Goal: Entertainment & Leisure: Consume media (video, audio)

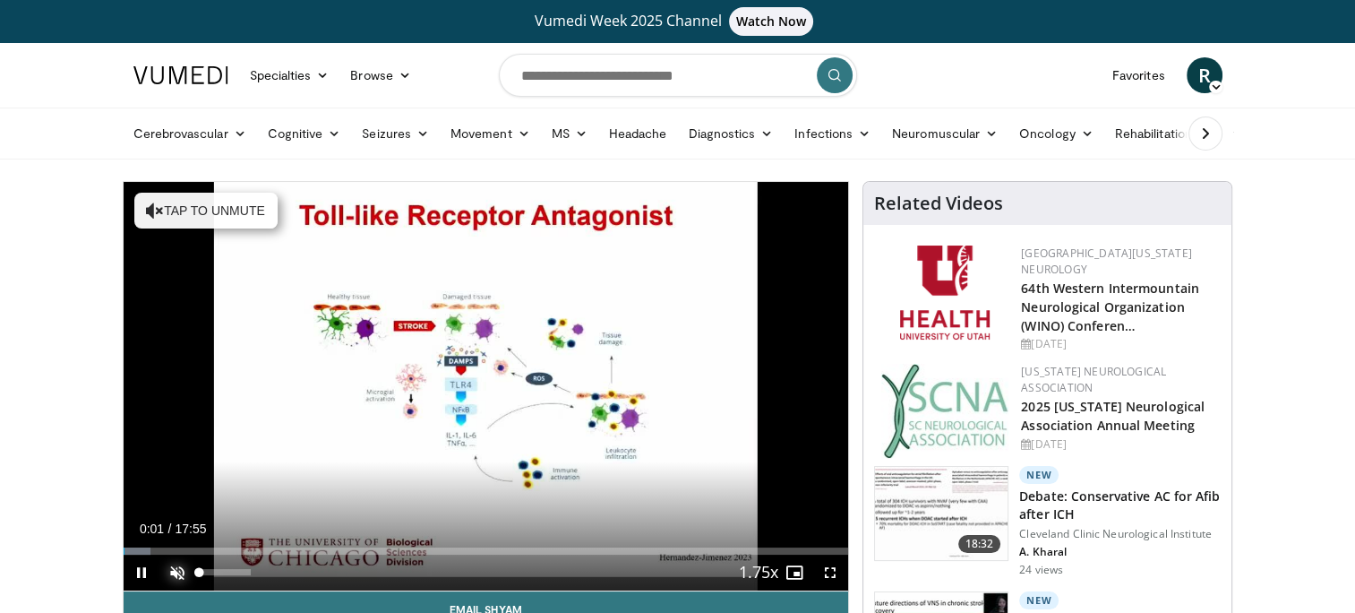
click at [176, 570] on span "Video Player" at bounding box center [177, 572] width 36 height 36
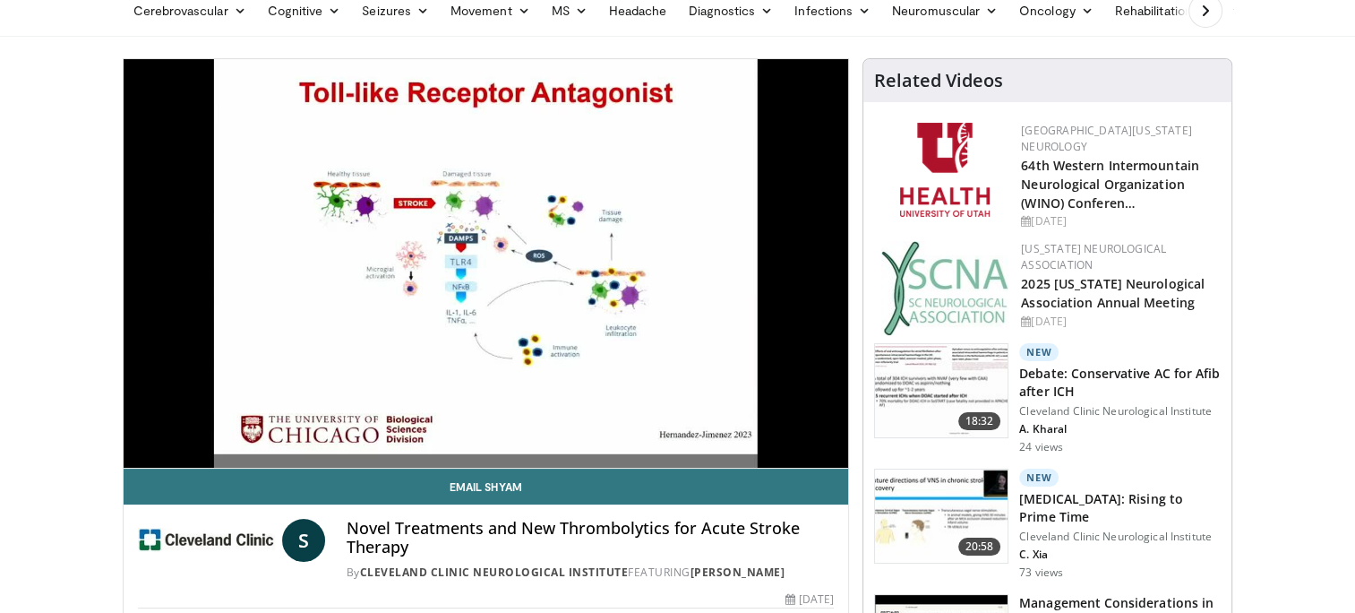
scroll to position [125, 0]
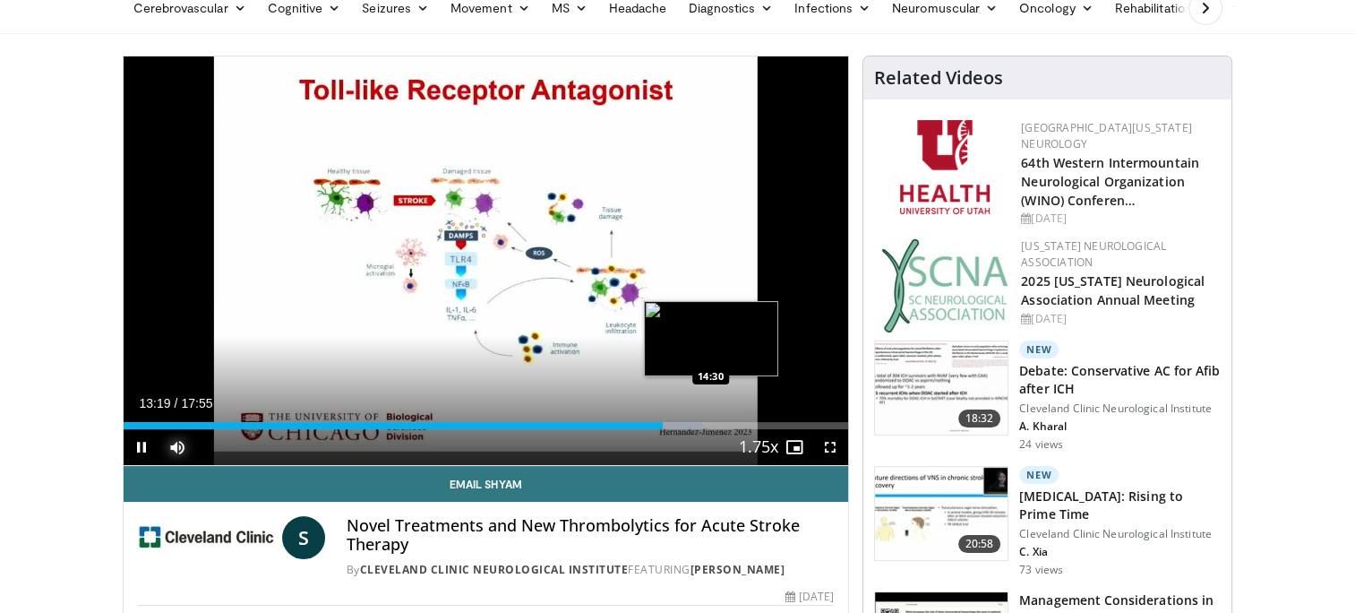
click at [709, 420] on div "Loaded : 80.00% 13:19 14:30" at bounding box center [487, 420] width 726 height 17
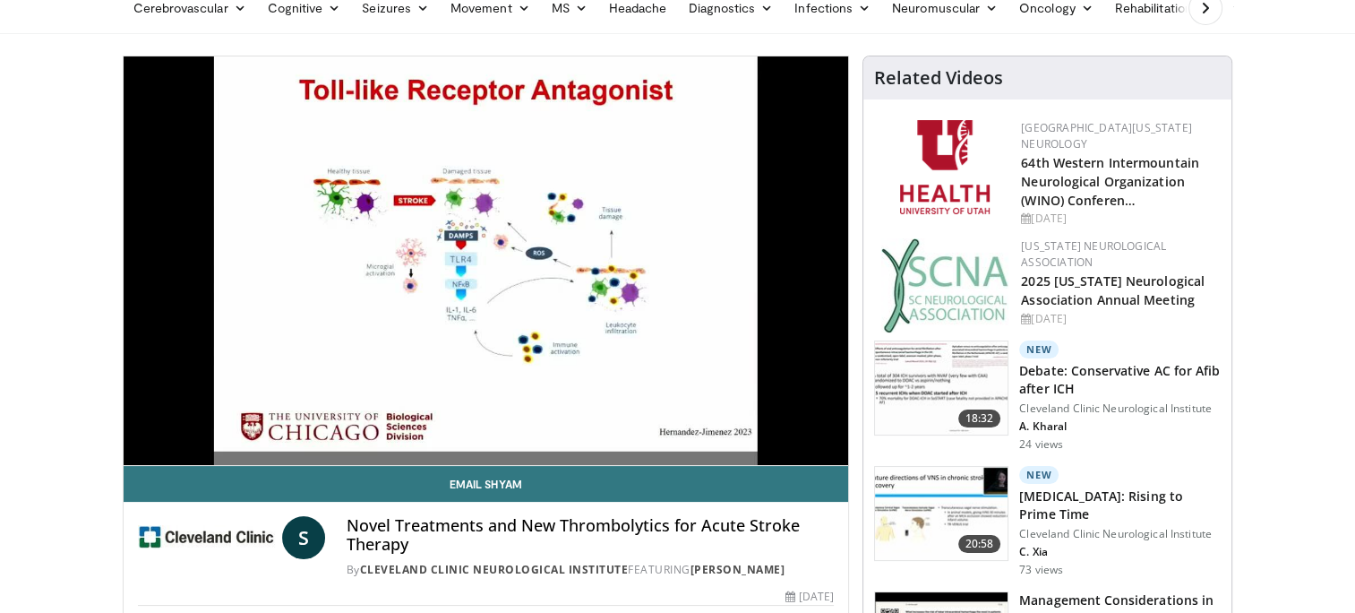
click at [0, 464] on html "Vumedi Week 2025 Channel Watch Now Specialties Adult & Family Medicine Allergy,…" at bounding box center [677, 181] width 1355 height 613
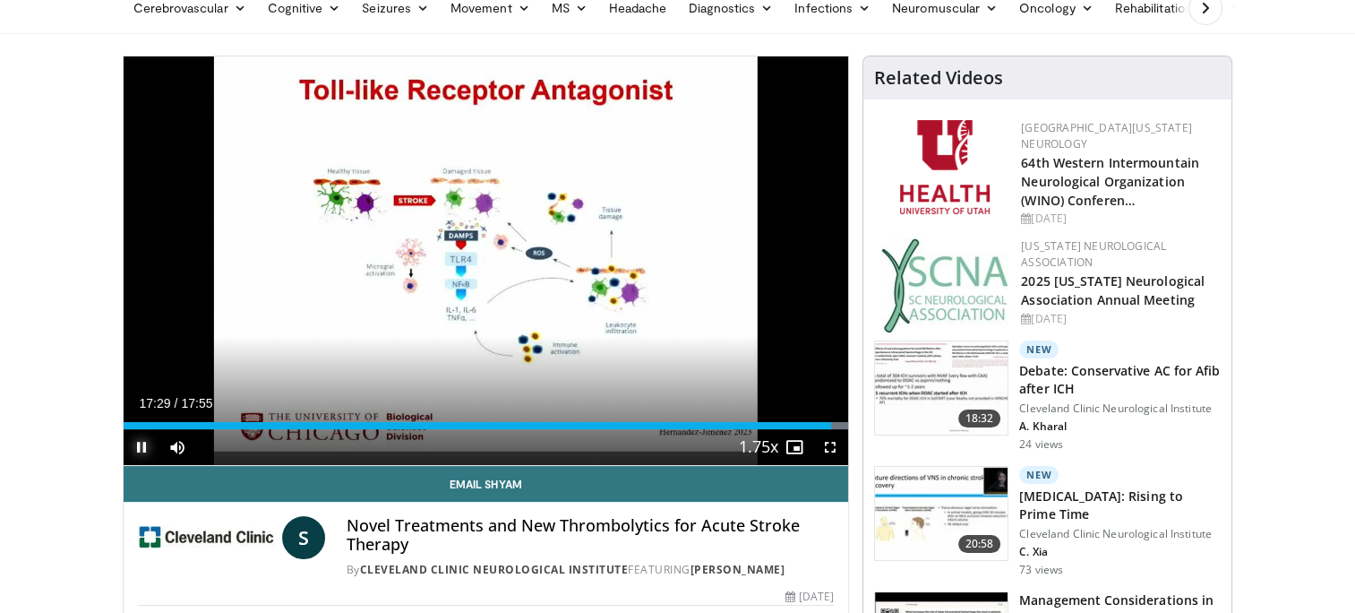
click at [142, 448] on span "Video Player" at bounding box center [142, 447] width 36 height 36
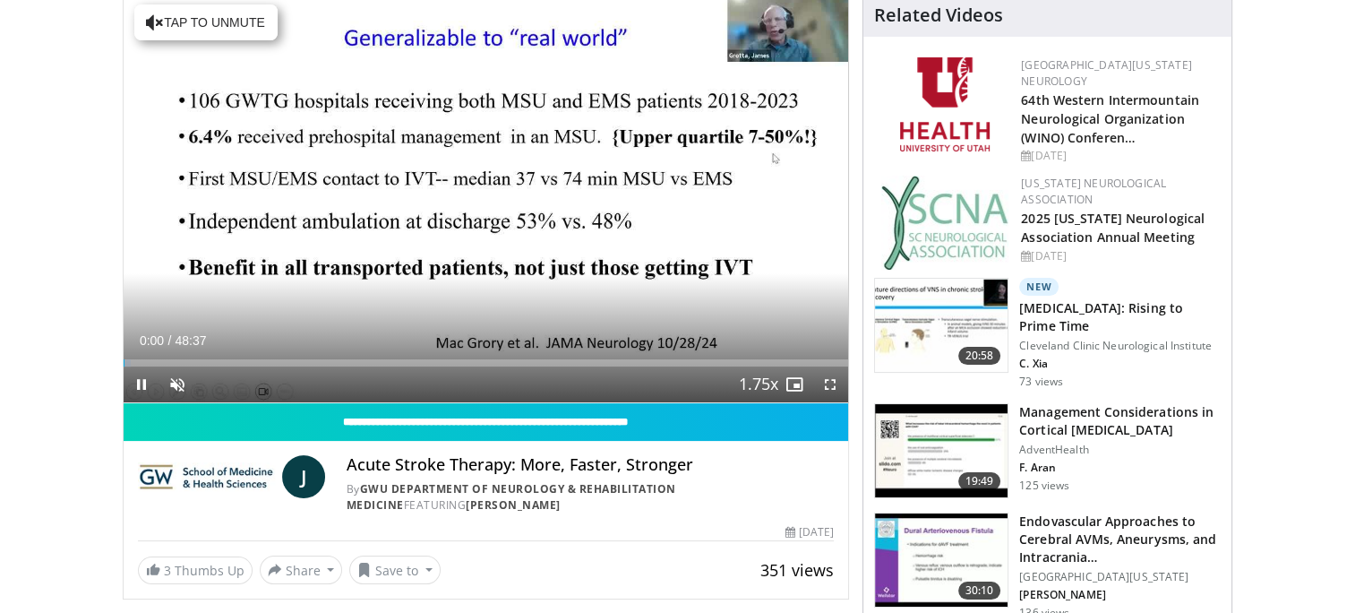
scroll to position [202, 0]
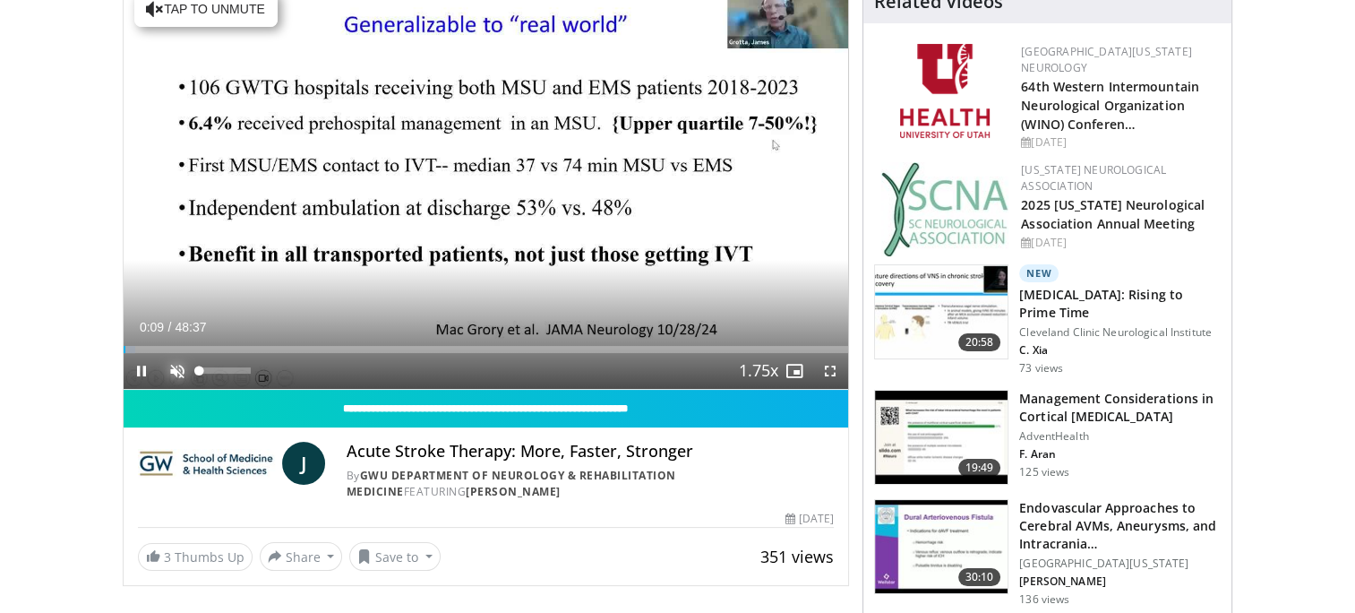
click at [174, 365] on span "Video Player" at bounding box center [177, 371] width 36 height 36
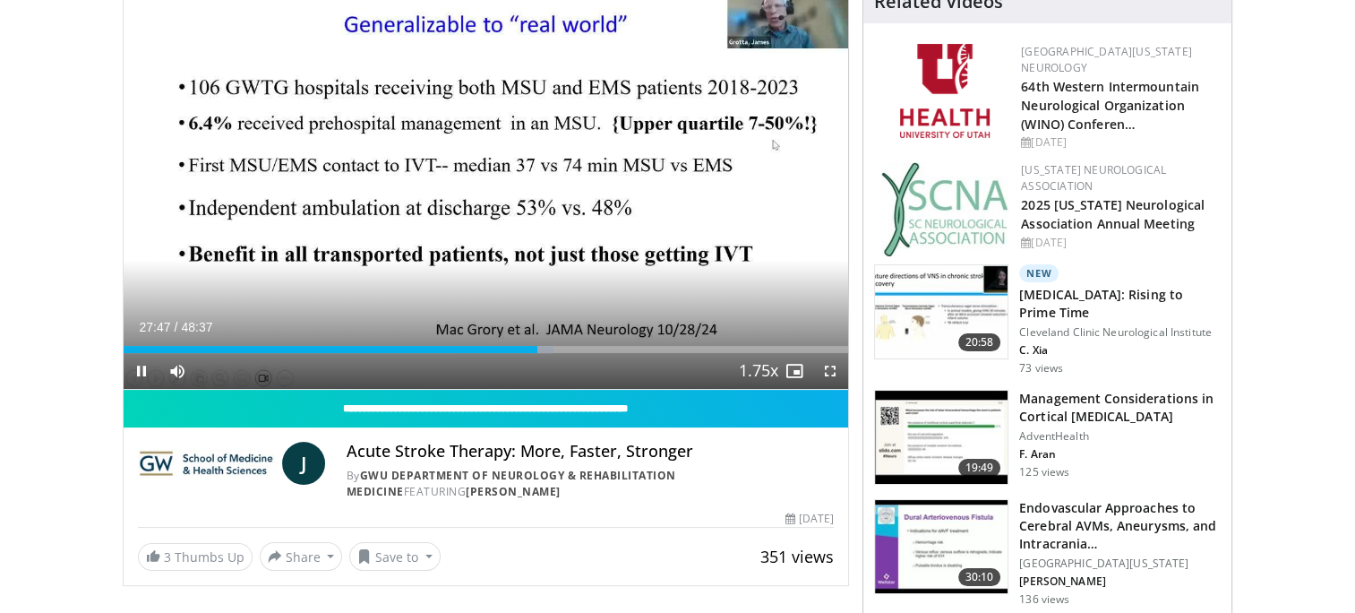
click at [570, 353] on div "Current Time 27:47 / Duration 48:37 Pause Skip Backward Skip Forward Mute 0% Lo…" at bounding box center [487, 371] width 726 height 36
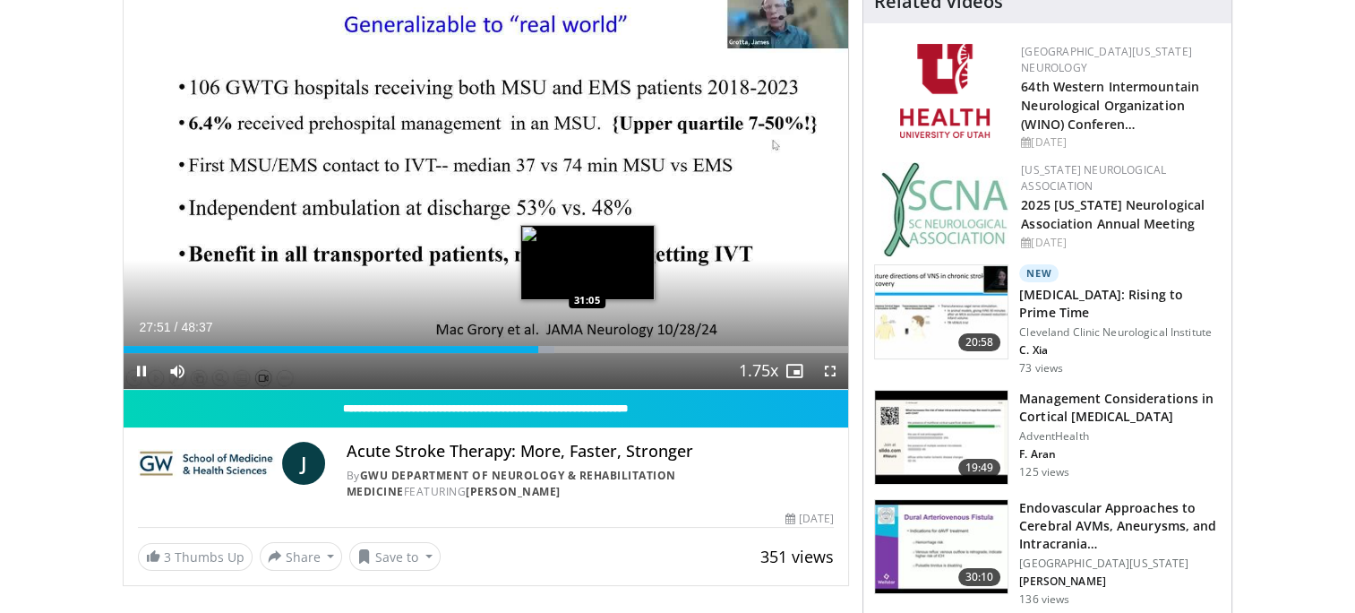
click at [587, 351] on div "Loaded : 59.51% 27:51 31:05" at bounding box center [487, 349] width 726 height 7
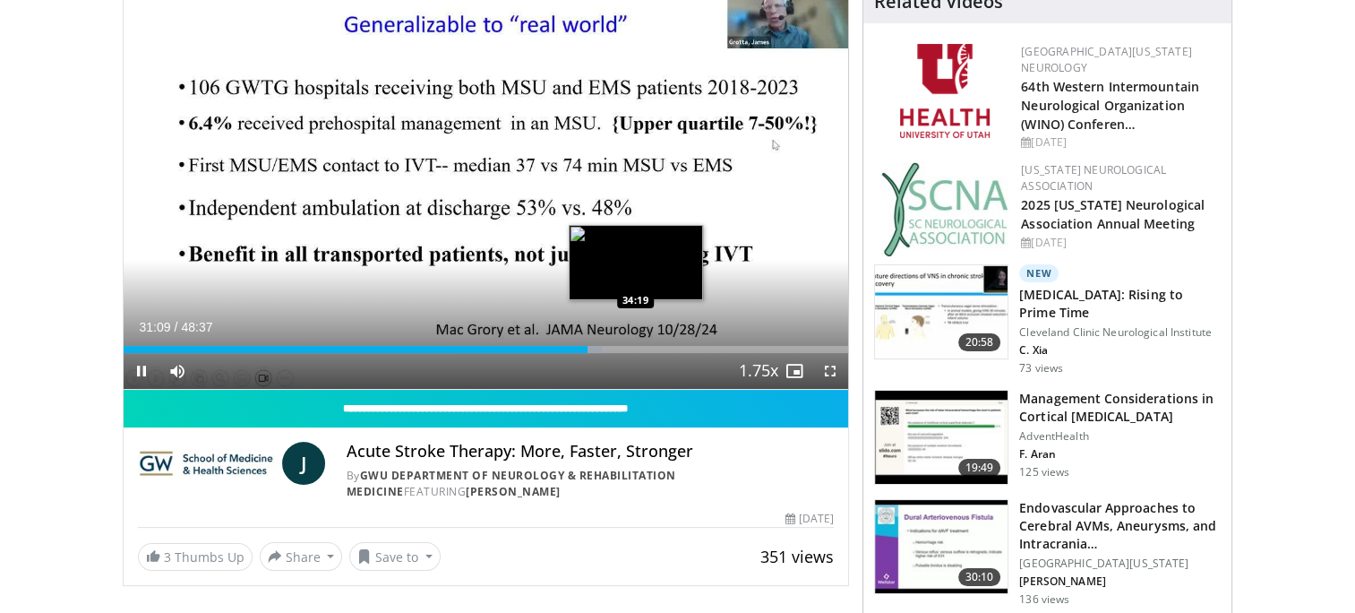
click at [635, 348] on div "Loaded : 66.16% 31:09 34:19" at bounding box center [487, 349] width 726 height 7
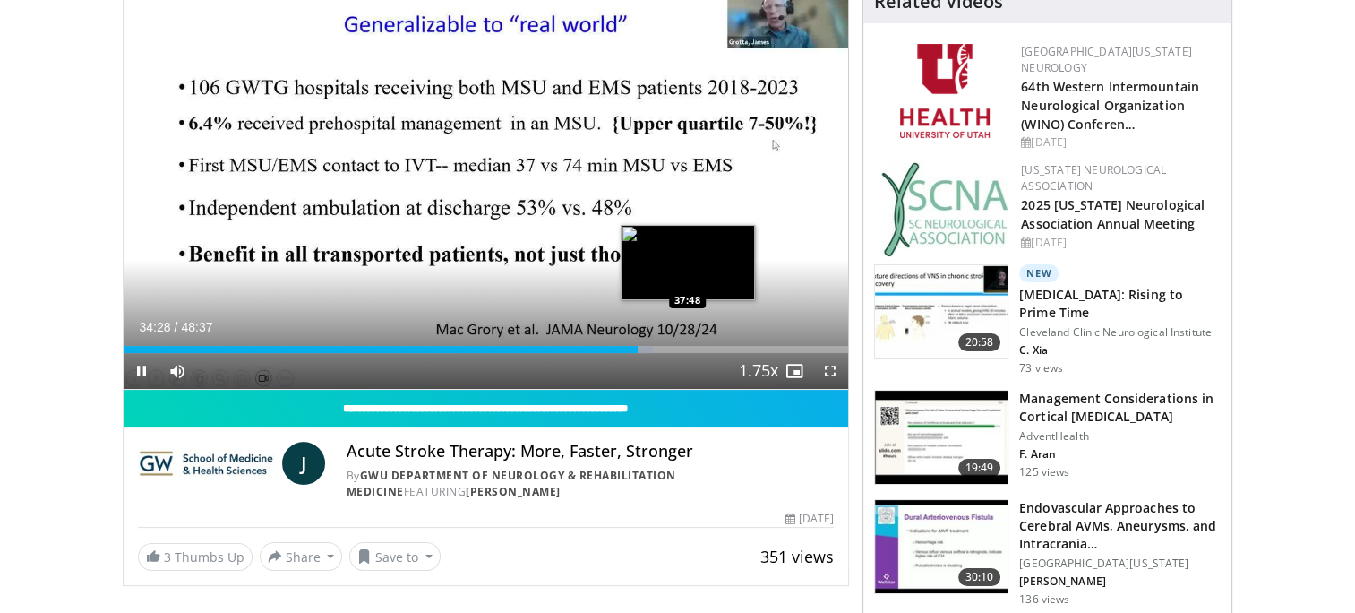
click at [685, 351] on div "Loaded : 73.02% 34:28 37:48" at bounding box center [487, 349] width 726 height 7
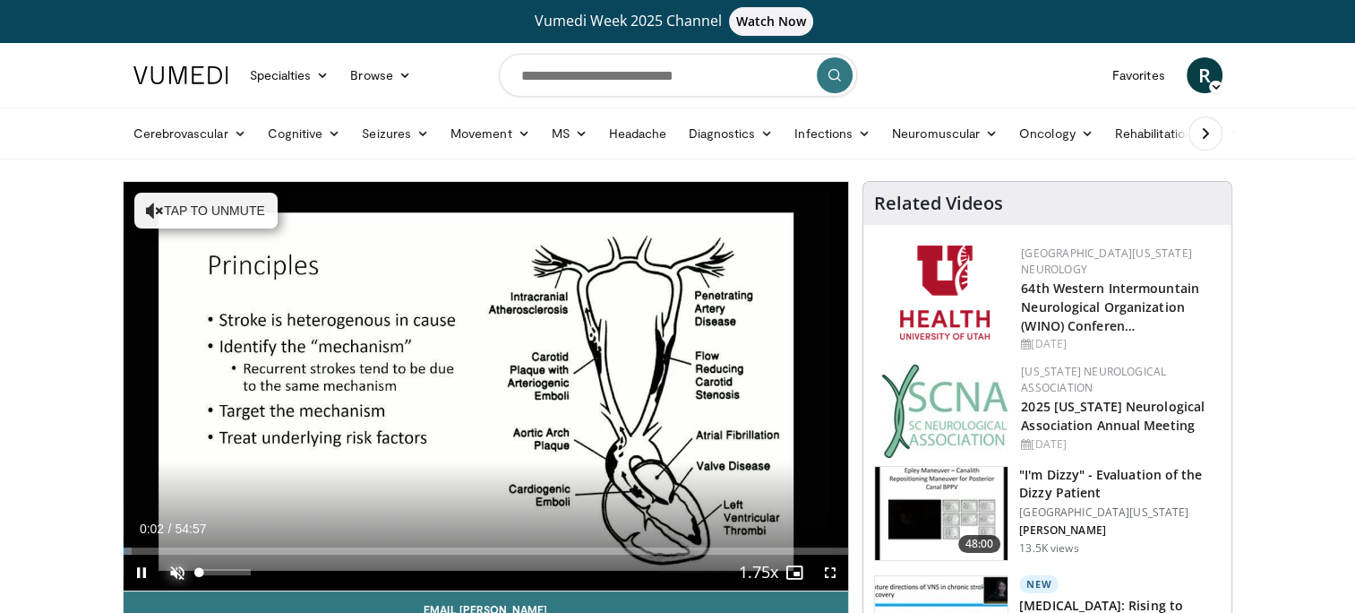
click at [168, 572] on span "Video Player" at bounding box center [177, 572] width 36 height 36
drag, startPoint x: 248, startPoint y: 570, endPoint x: 257, endPoint y: 573, distance: 9.6
click at [257, 573] on video-js "**********" at bounding box center [487, 386] width 726 height 409
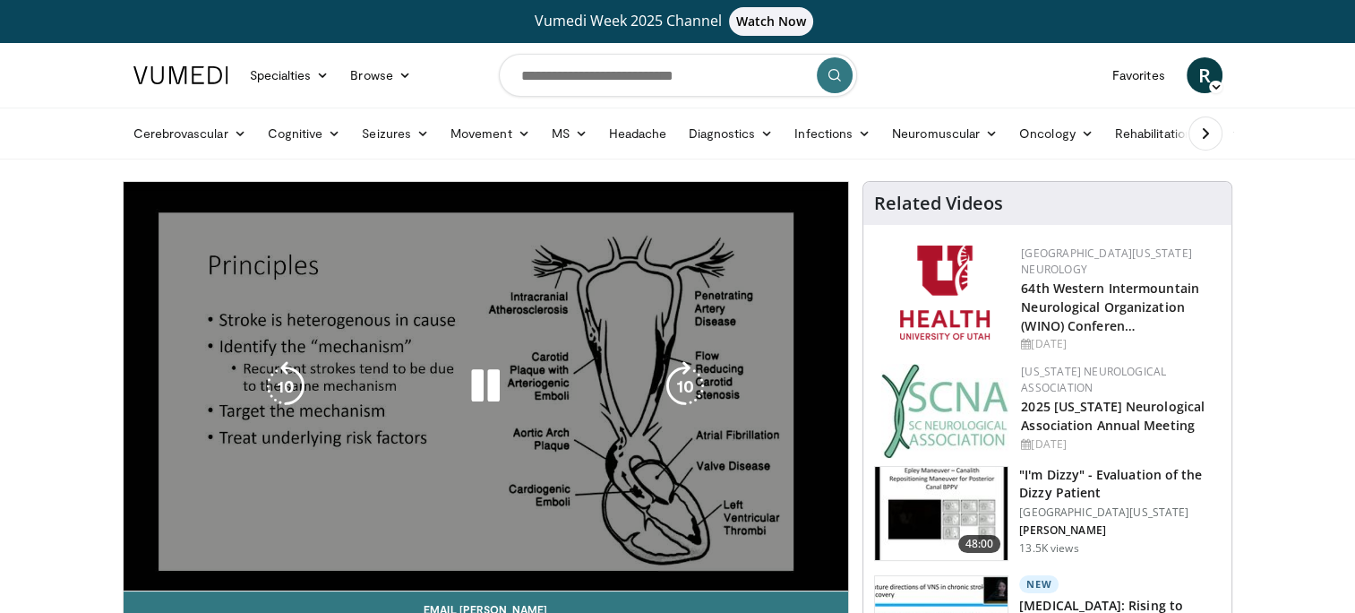
click at [257, 573] on video-js "**********" at bounding box center [487, 386] width 726 height 409
click at [257, 573] on div "10 seconds Tap to unmute" at bounding box center [487, 386] width 726 height 408
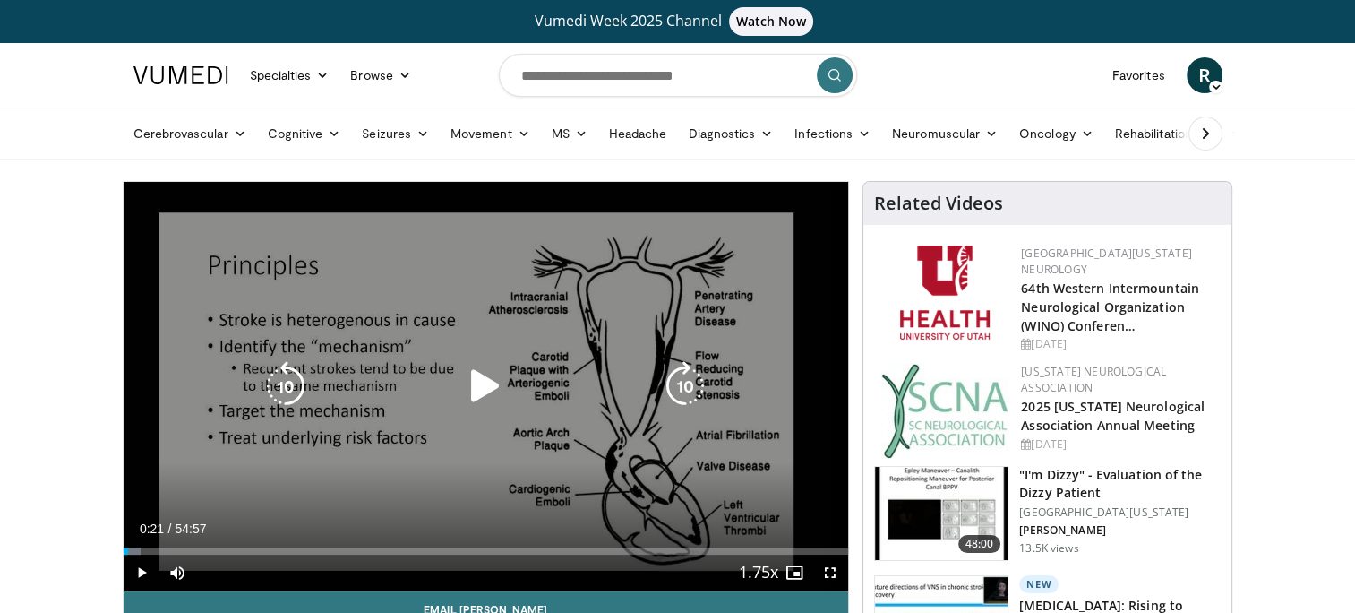
click at [257, 573] on div "Current Time 0:21 / Duration 54:57 Play Skip Backward Skip Forward Mute 96% Loa…" at bounding box center [487, 572] width 726 height 36
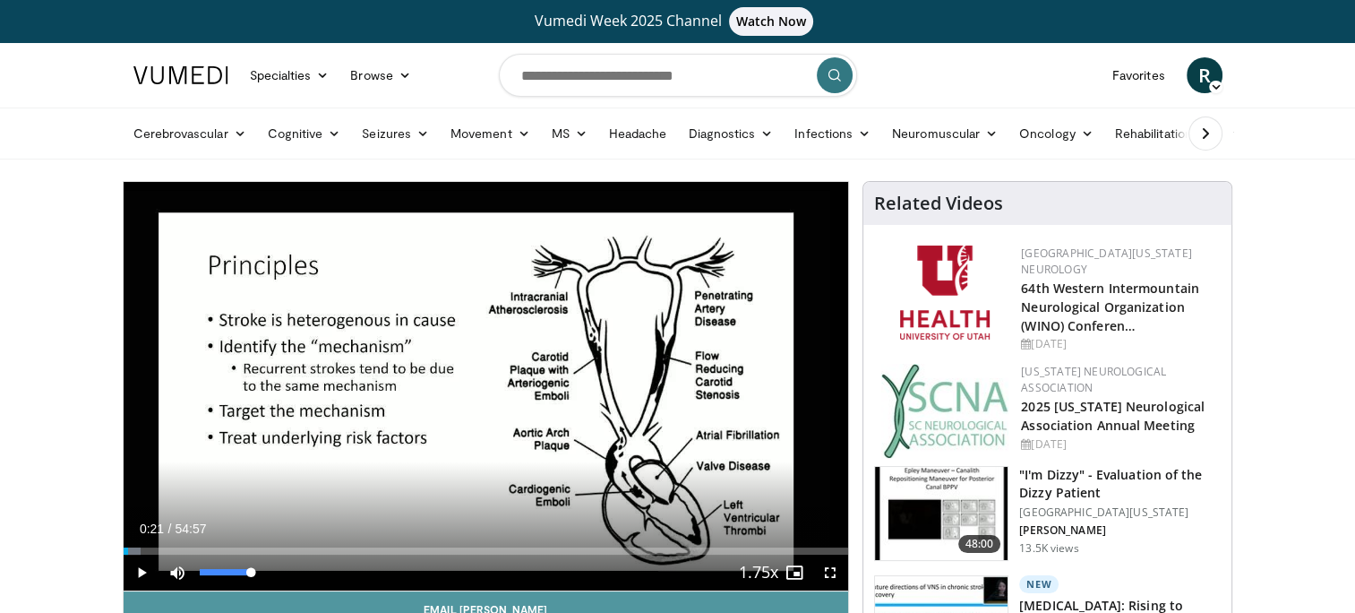
drag, startPoint x: 252, startPoint y: 578, endPoint x: 265, endPoint y: 601, distance: 26.9
click at [265, 601] on div "**********" at bounding box center [486, 475] width 727 height 589
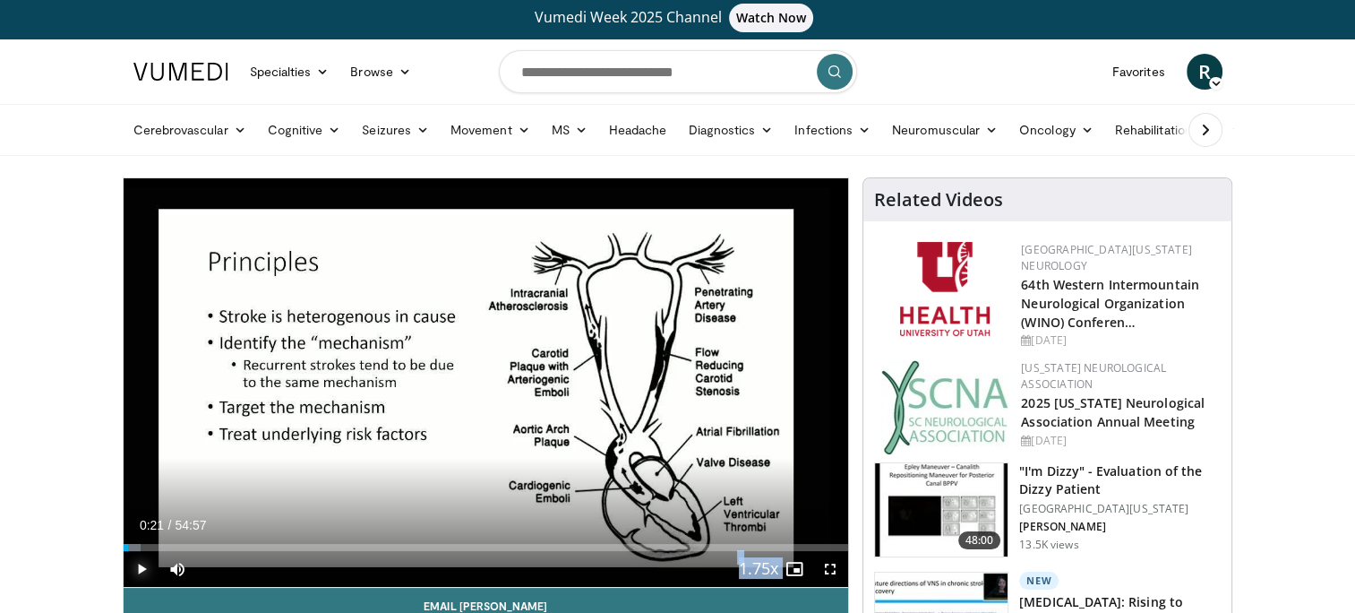
drag, startPoint x: 265, startPoint y: 601, endPoint x: 143, endPoint y: 572, distance: 125.2
click at [143, 572] on span "Video Player" at bounding box center [142, 569] width 36 height 36
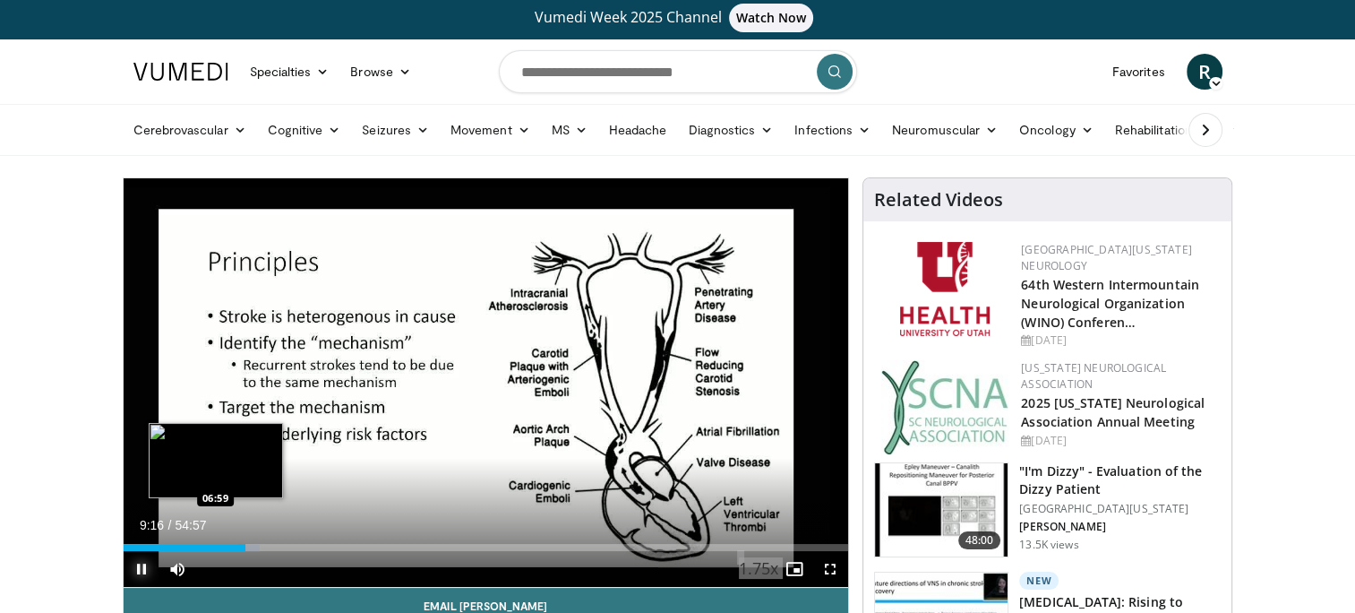
click at [215, 545] on div "Loaded : 18.80% 09:16 06:59" at bounding box center [487, 547] width 726 height 7
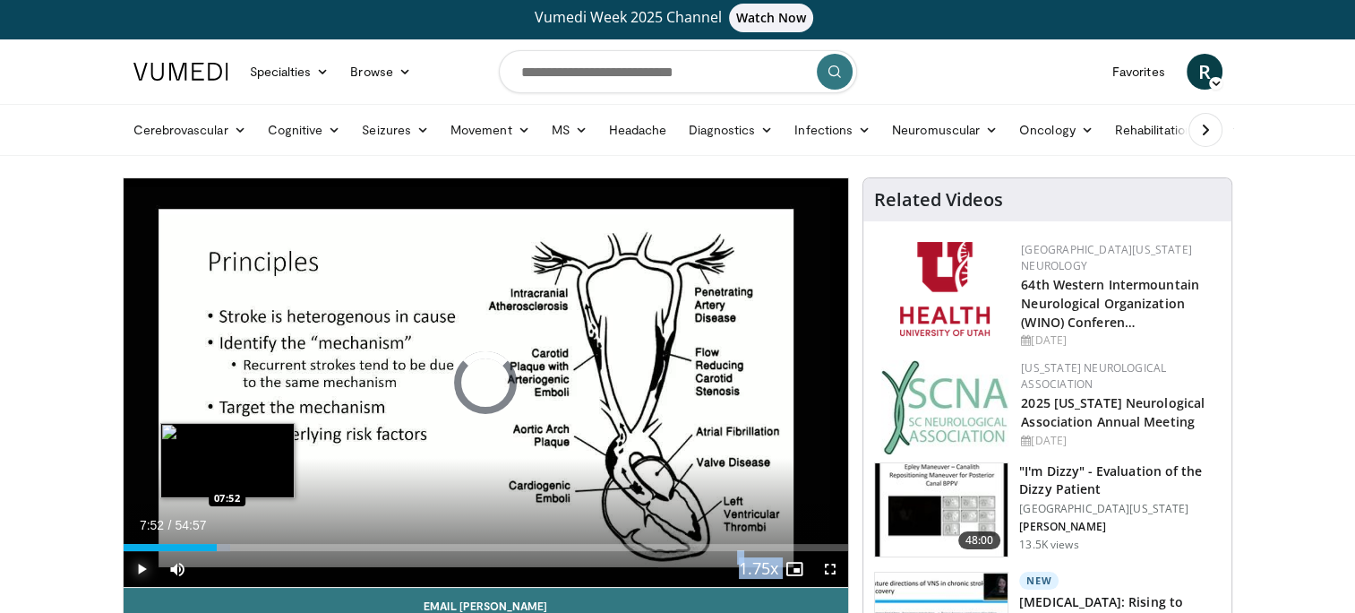
click at [227, 546] on div "Progress Bar" at bounding box center [222, 547] width 15 height 7
click at [246, 548] on div "Loaded : 16.85% 08:15 09:21" at bounding box center [487, 547] width 726 height 7
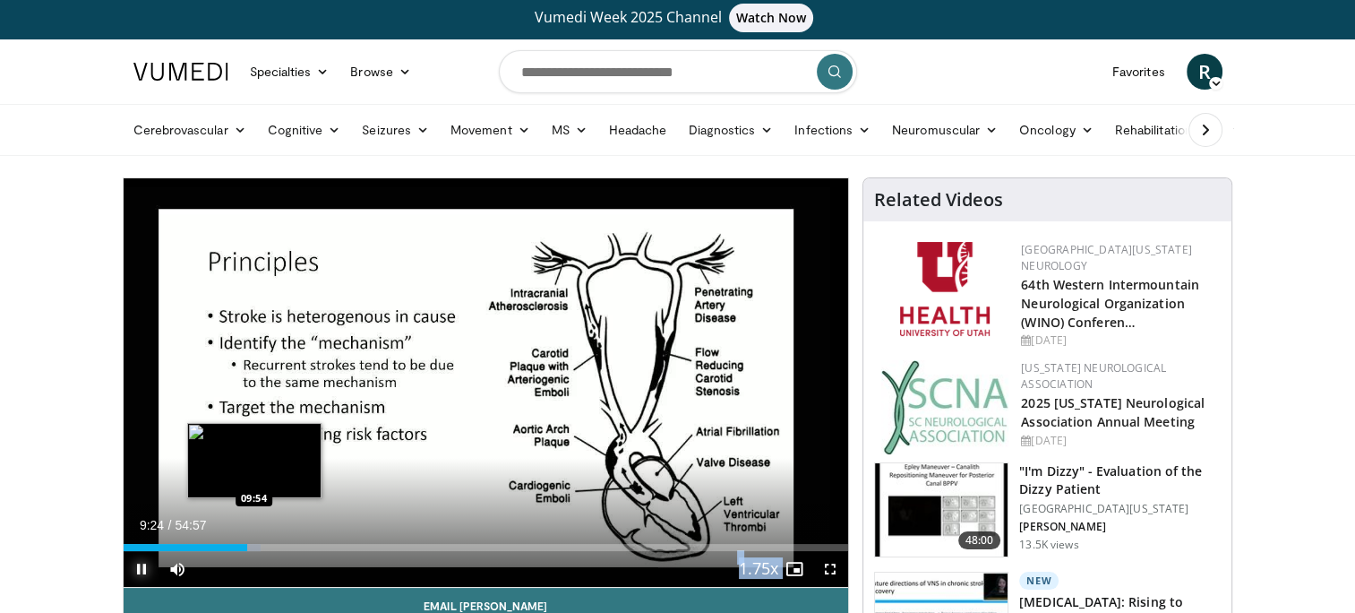
click at [254, 548] on div "Progress Bar" at bounding box center [253, 547] width 14 height 7
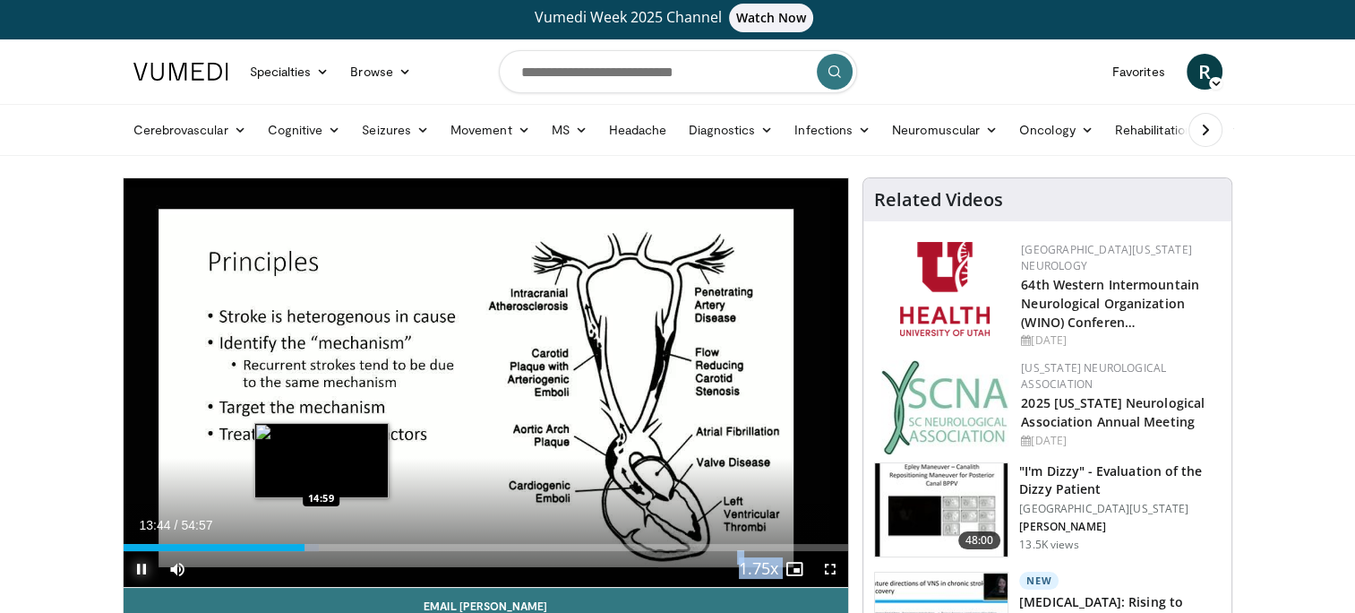
click at [321, 544] on div "Loaded : 26.99% 13:44 14:59" at bounding box center [487, 547] width 726 height 7
click at [339, 541] on div "Loaded : 29.42% 15:04 16:25" at bounding box center [487, 542] width 726 height 17
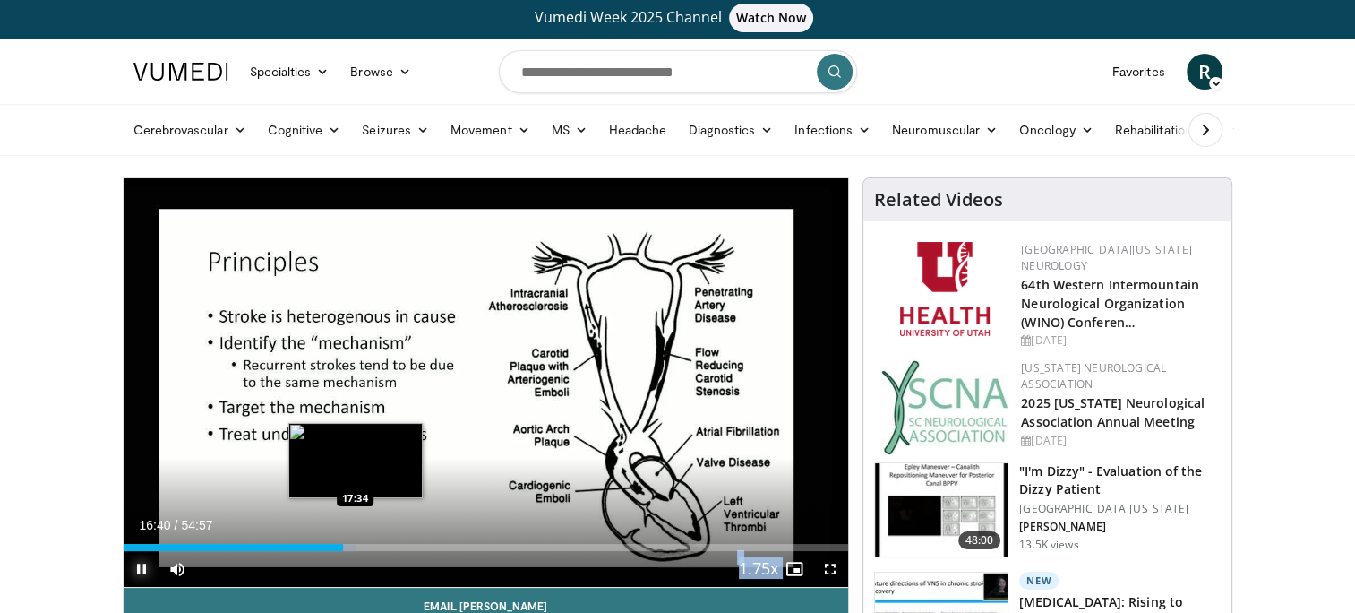
click at [355, 546] on div "Loaded : 32.19% 16:40 17:34" at bounding box center [487, 547] width 726 height 7
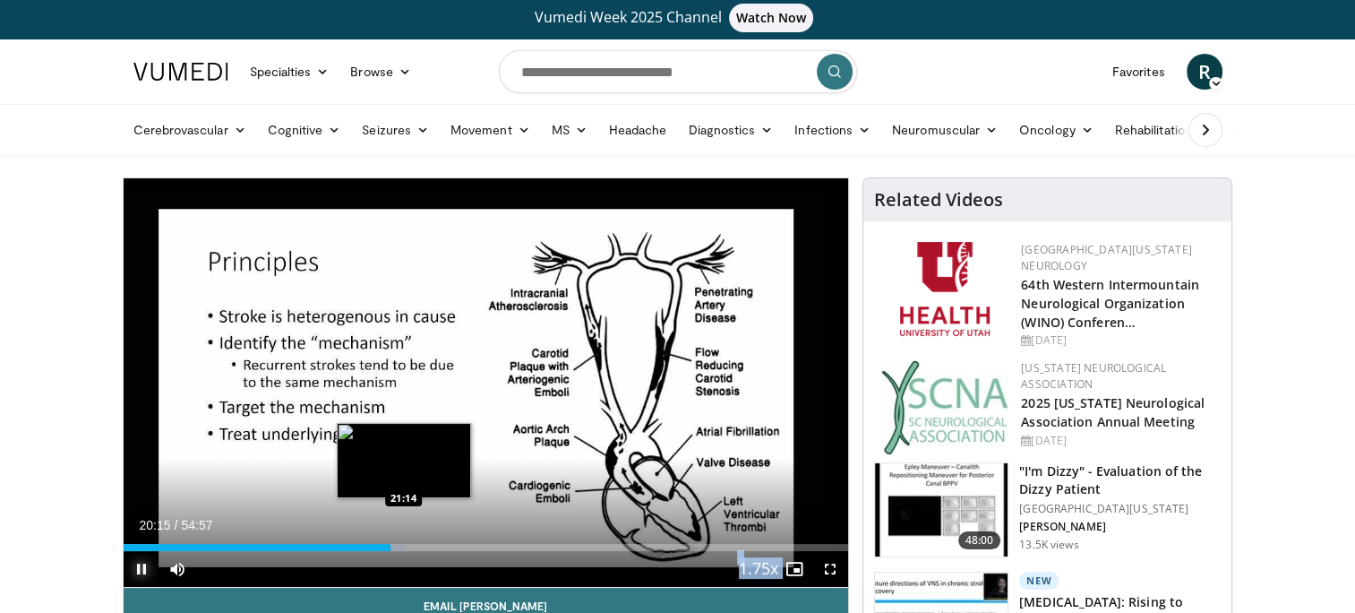
click at [403, 545] on div "Loaded : 38.81% 20:15 21:14" at bounding box center [487, 547] width 726 height 7
click at [421, 541] on div "Loaded : 41.22% 21:37 22:31" at bounding box center [487, 542] width 726 height 17
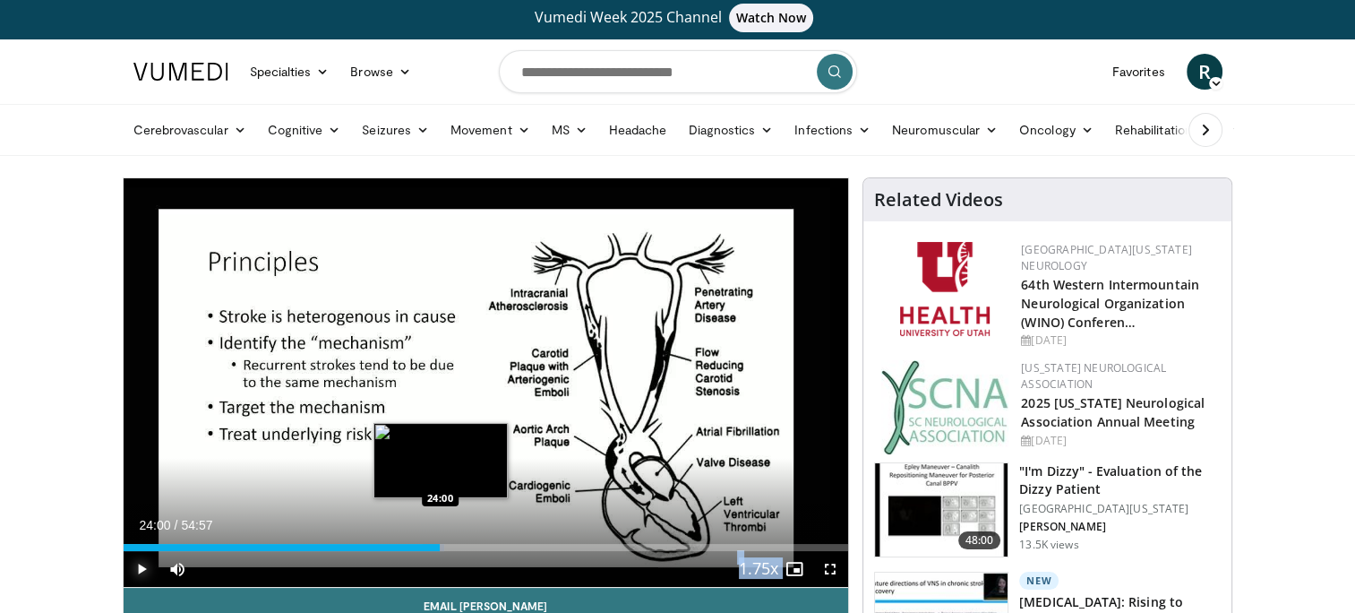
click at [440, 548] on div "Progress Bar" at bounding box center [433, 547] width 21 height 7
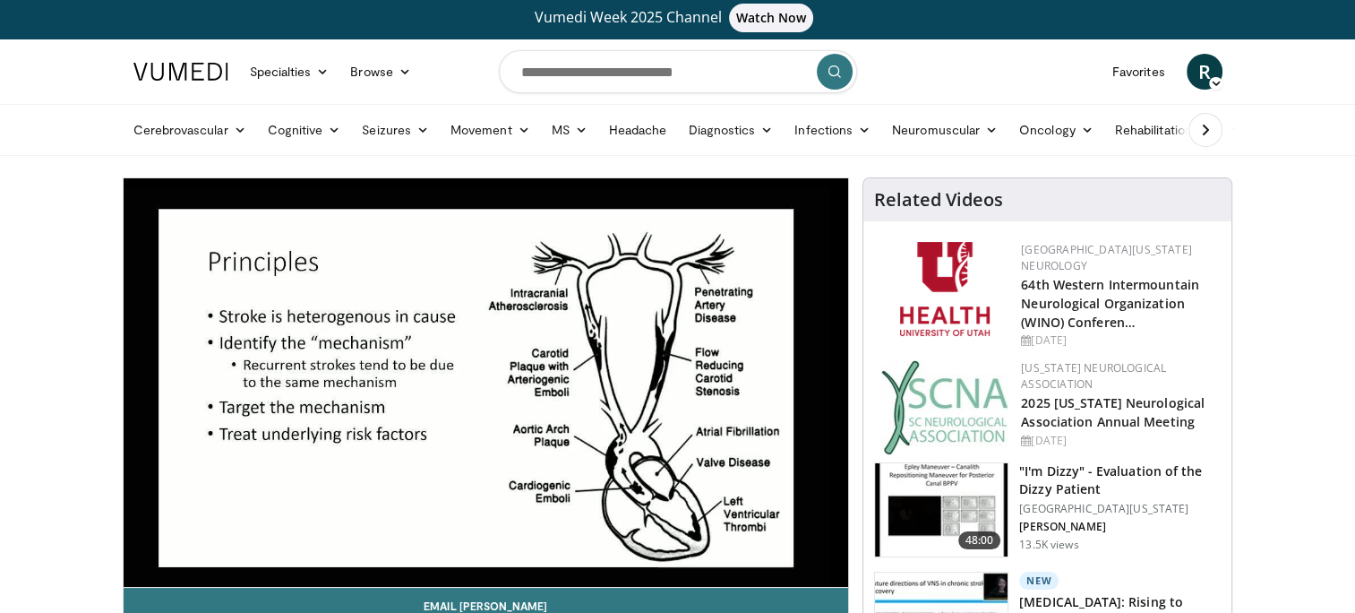
click at [440, 548] on video-js "**********" at bounding box center [487, 382] width 726 height 409
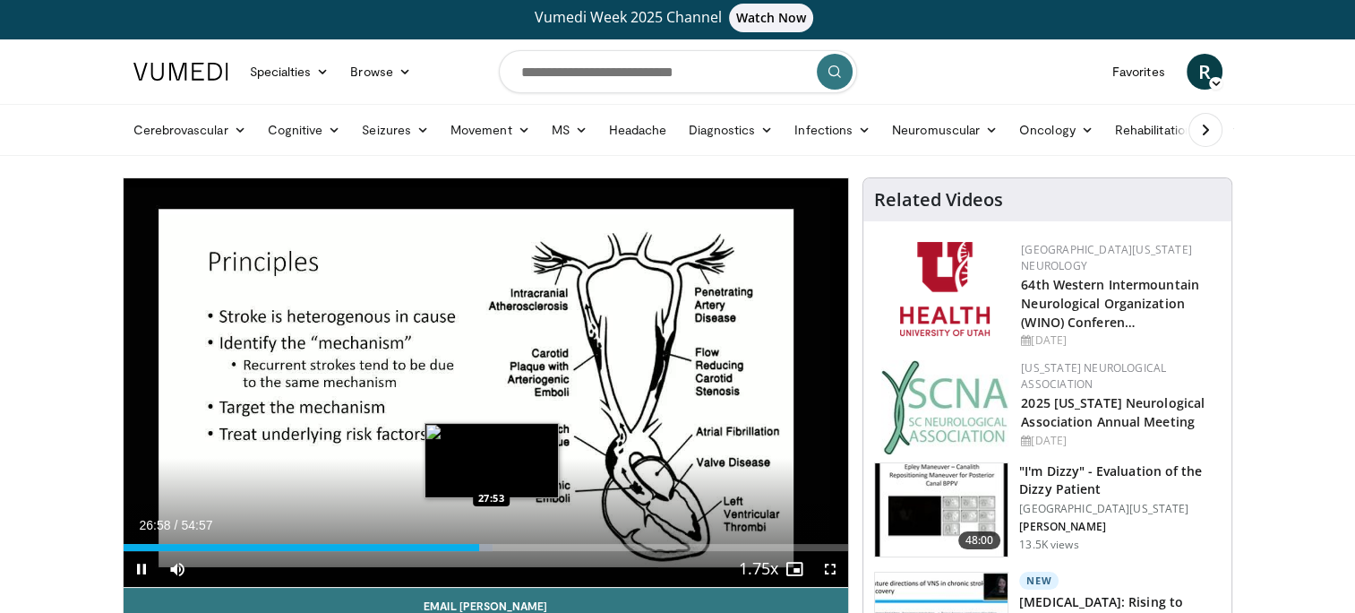
click at [491, 548] on div "Loaded : 50.95% 26:58 27:53" at bounding box center [487, 547] width 726 height 7
click at [509, 548] on div "Loaded : 52.77% 27:59 29:18" at bounding box center [487, 547] width 726 height 7
click at [500, 545] on div "28:33" at bounding box center [319, 547] width 391 height 7
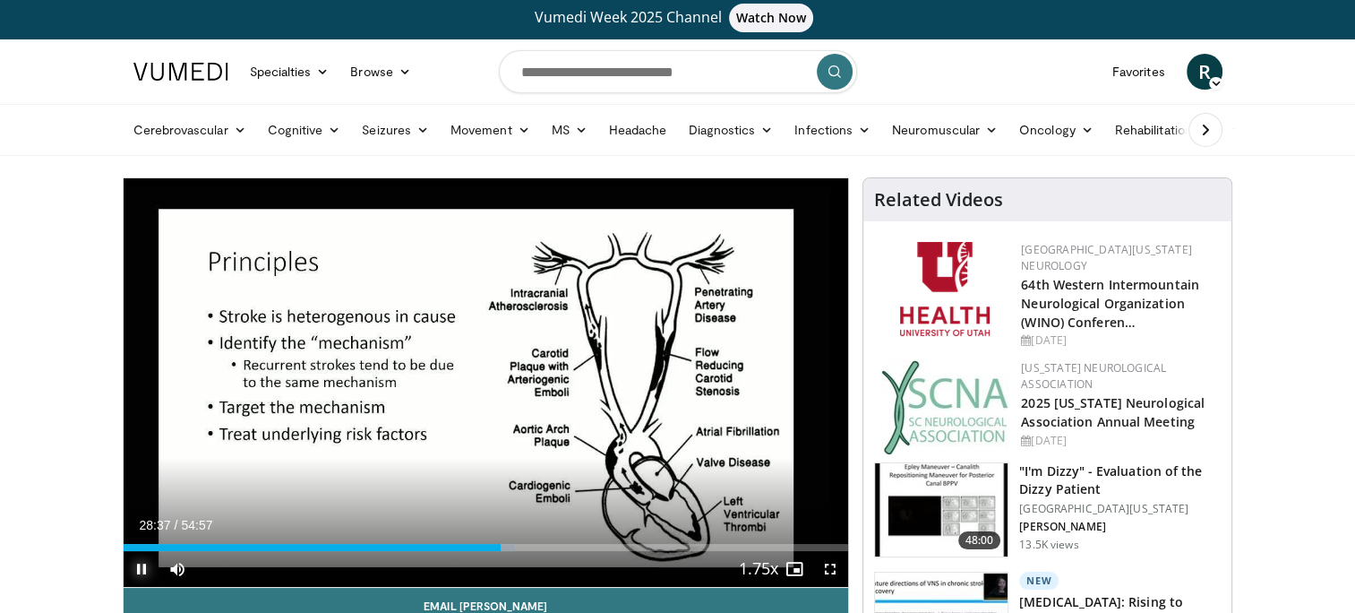
click at [142, 572] on span "Video Player" at bounding box center [142, 569] width 36 height 36
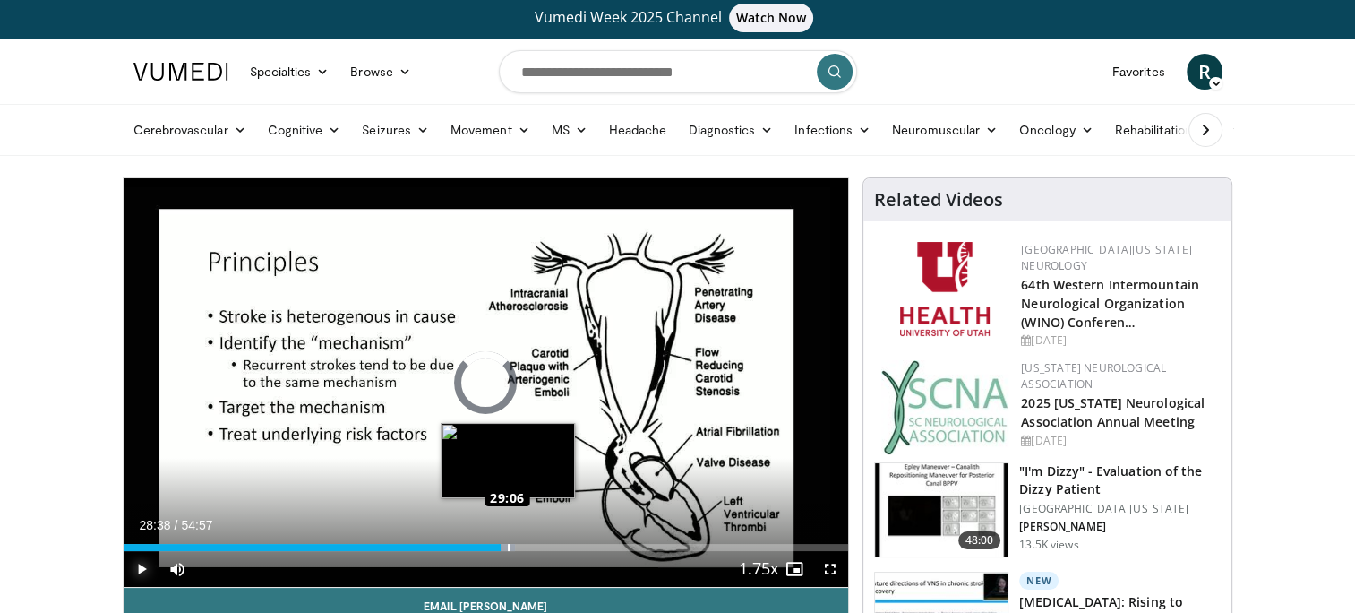
click at [507, 542] on div "Loaded : 53.99% 29:06 29:06" at bounding box center [487, 542] width 726 height 17
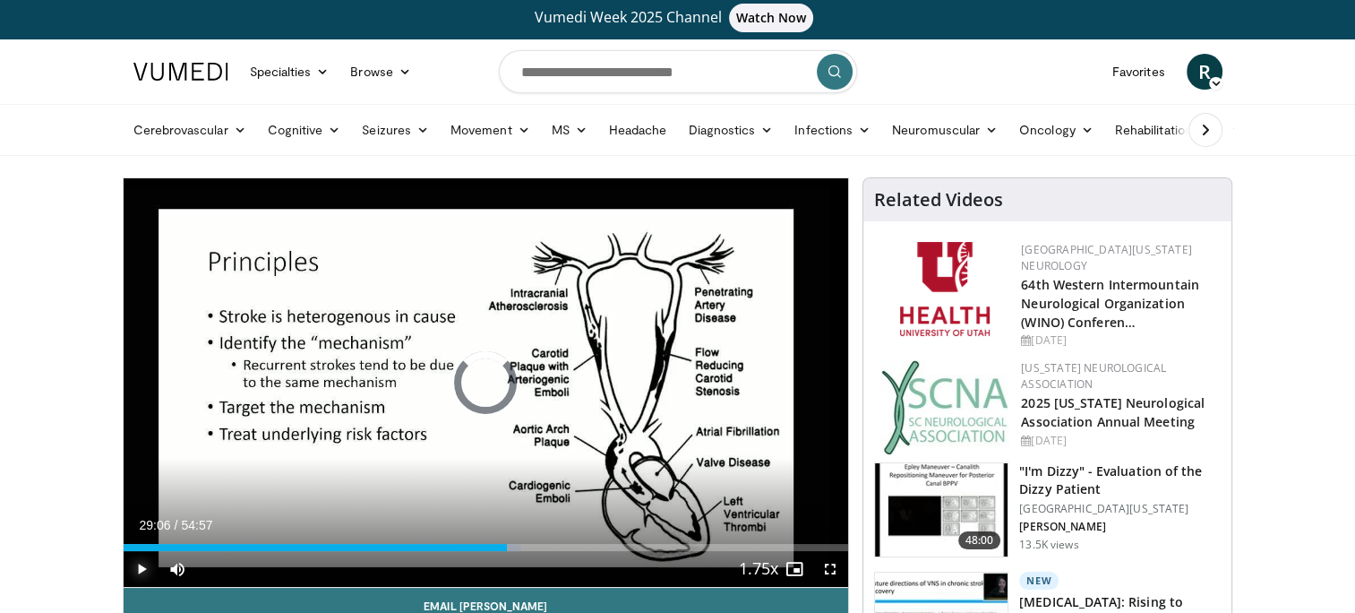
click at [524, 541] on div "Loaded : 54.90% 29:06 30:23" at bounding box center [487, 542] width 726 height 17
click at [141, 564] on span "Video Player" at bounding box center [142, 569] width 36 height 36
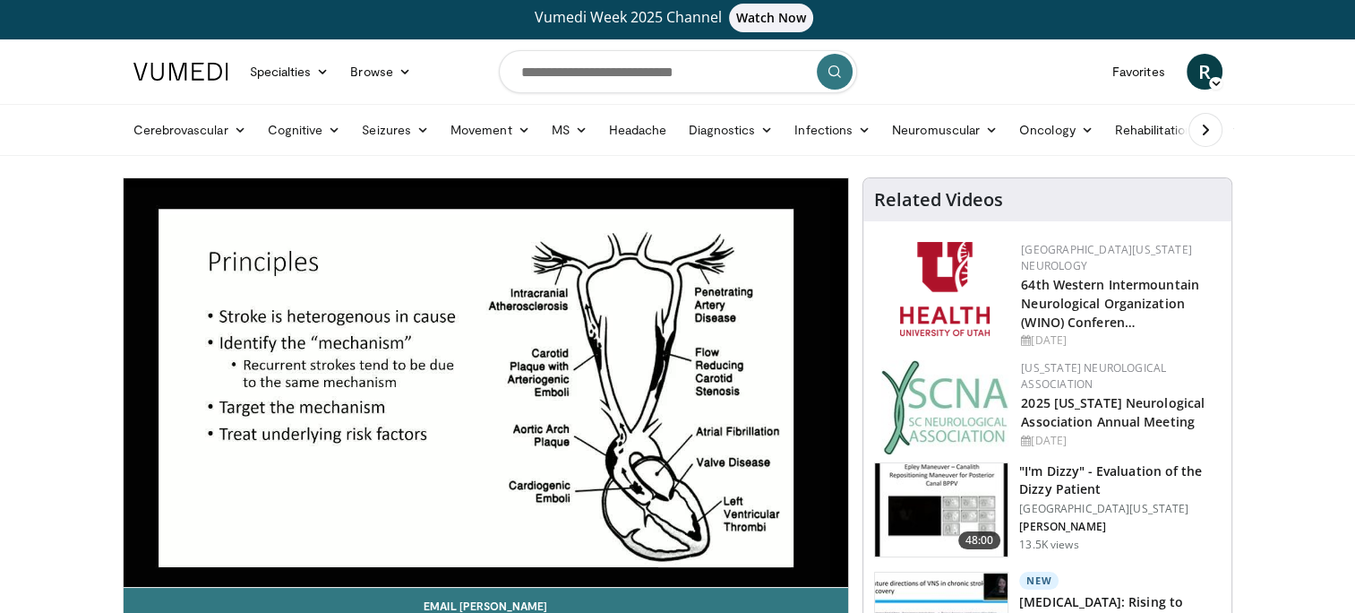
click at [141, 564] on video-js "**********" at bounding box center [487, 382] width 726 height 409
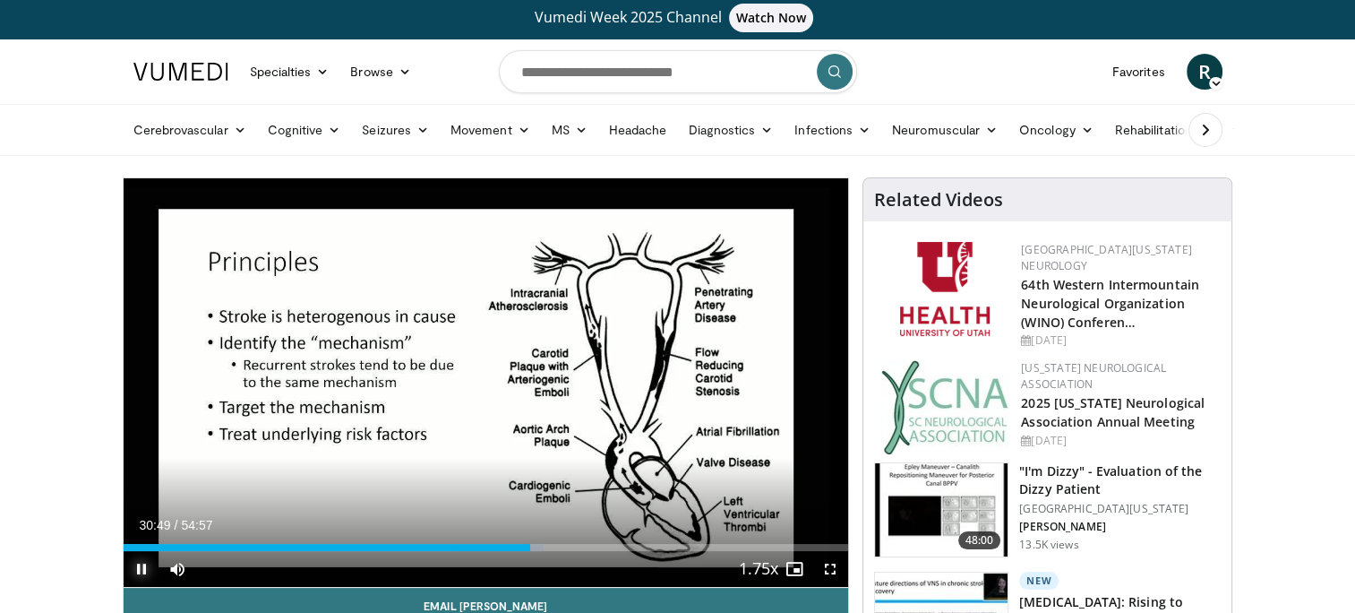
click at [142, 571] on span "Video Player" at bounding box center [142, 569] width 36 height 36
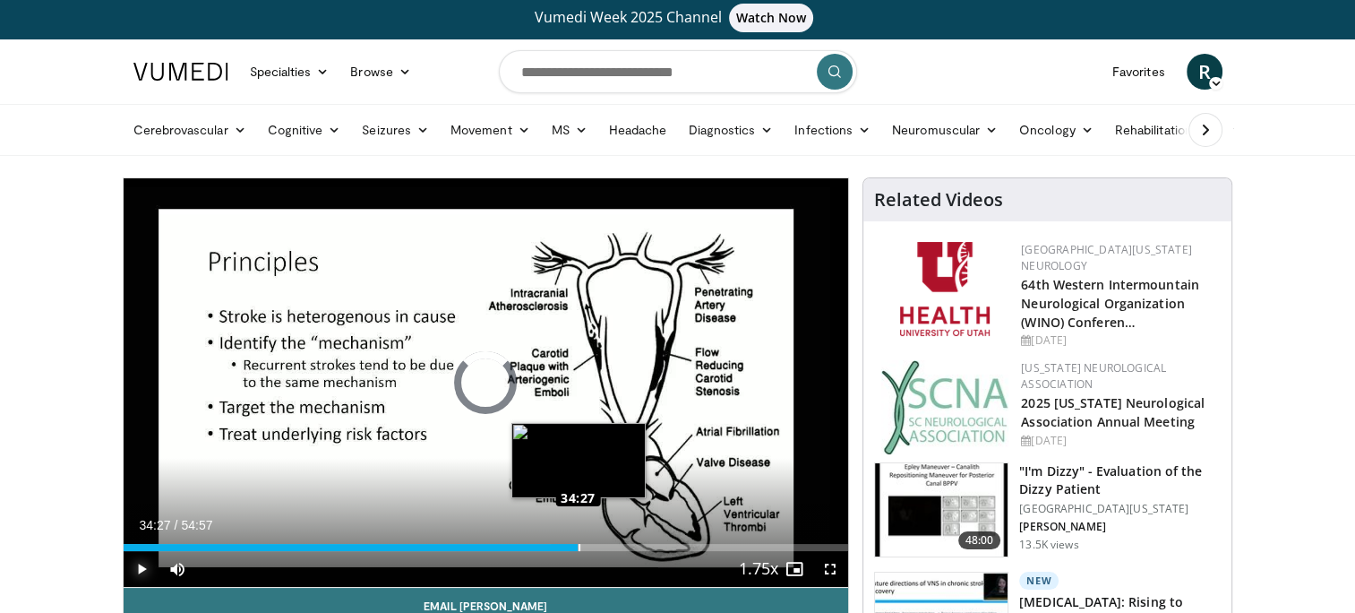
click at [578, 546] on div "Loaded : 61.57% 34:27 34:27" at bounding box center [487, 547] width 726 height 7
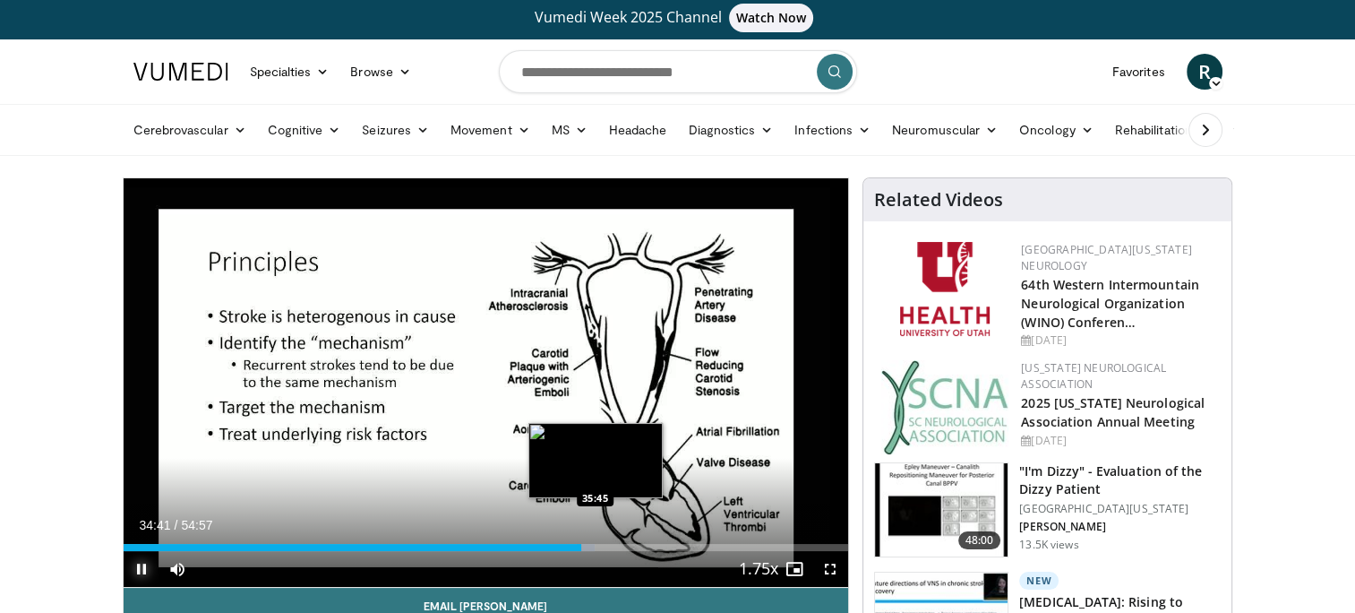
click at [595, 542] on div "Loaded : 64.99% 34:42 35:45" at bounding box center [487, 542] width 726 height 17
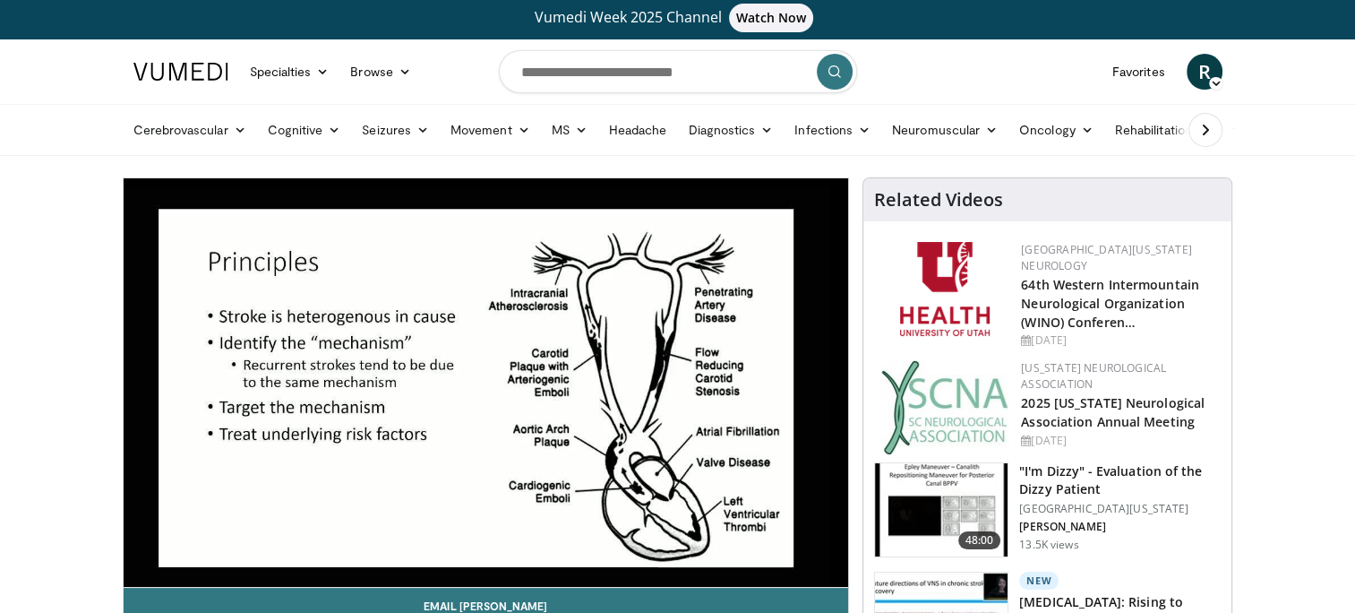
click at [614, 544] on div "10 seconds Tap to unmute" at bounding box center [487, 382] width 726 height 408
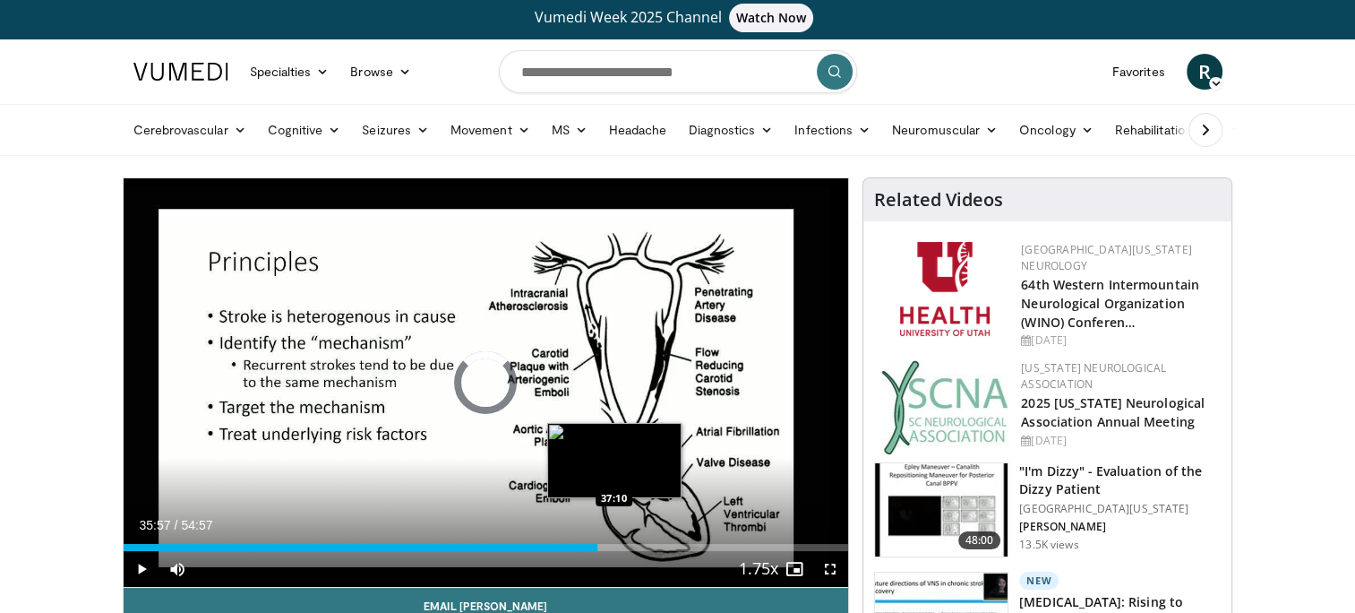
click at [614, 544] on div "Loaded : 0.00% 35:57 37:10" at bounding box center [487, 547] width 726 height 7
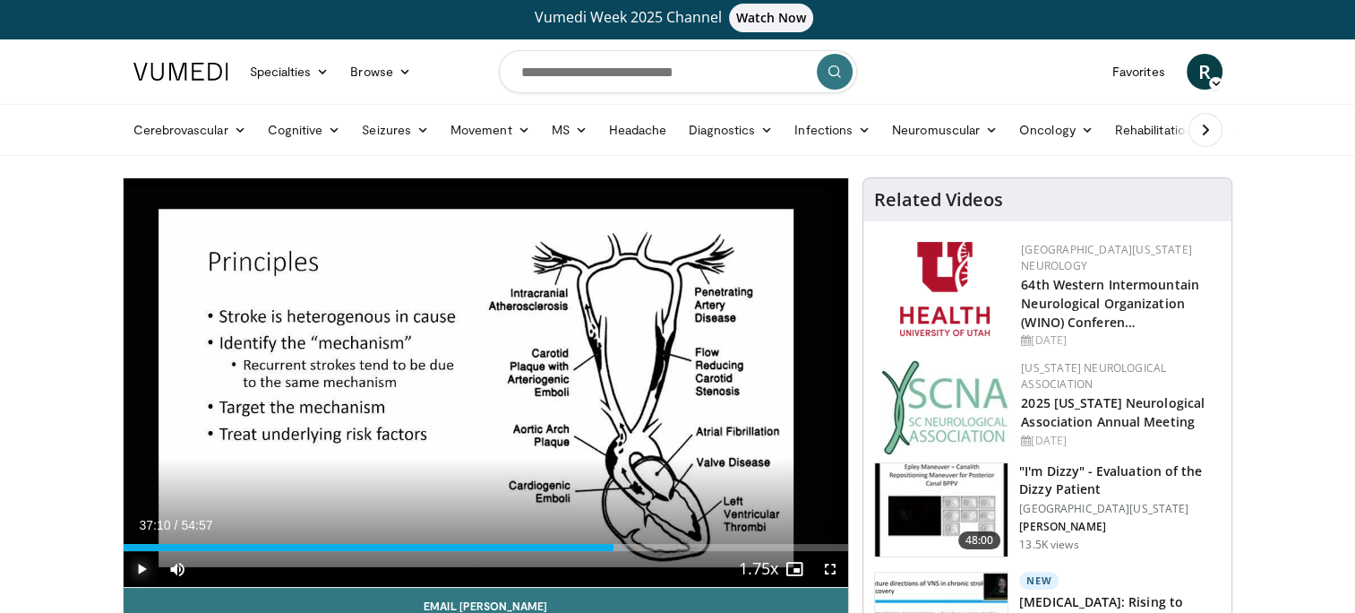
click at [144, 566] on span "Video Player" at bounding box center [142, 569] width 36 height 36
click at [139, 570] on span "Video Player" at bounding box center [142, 569] width 36 height 36
